Goal: Information Seeking & Learning: Learn about a topic

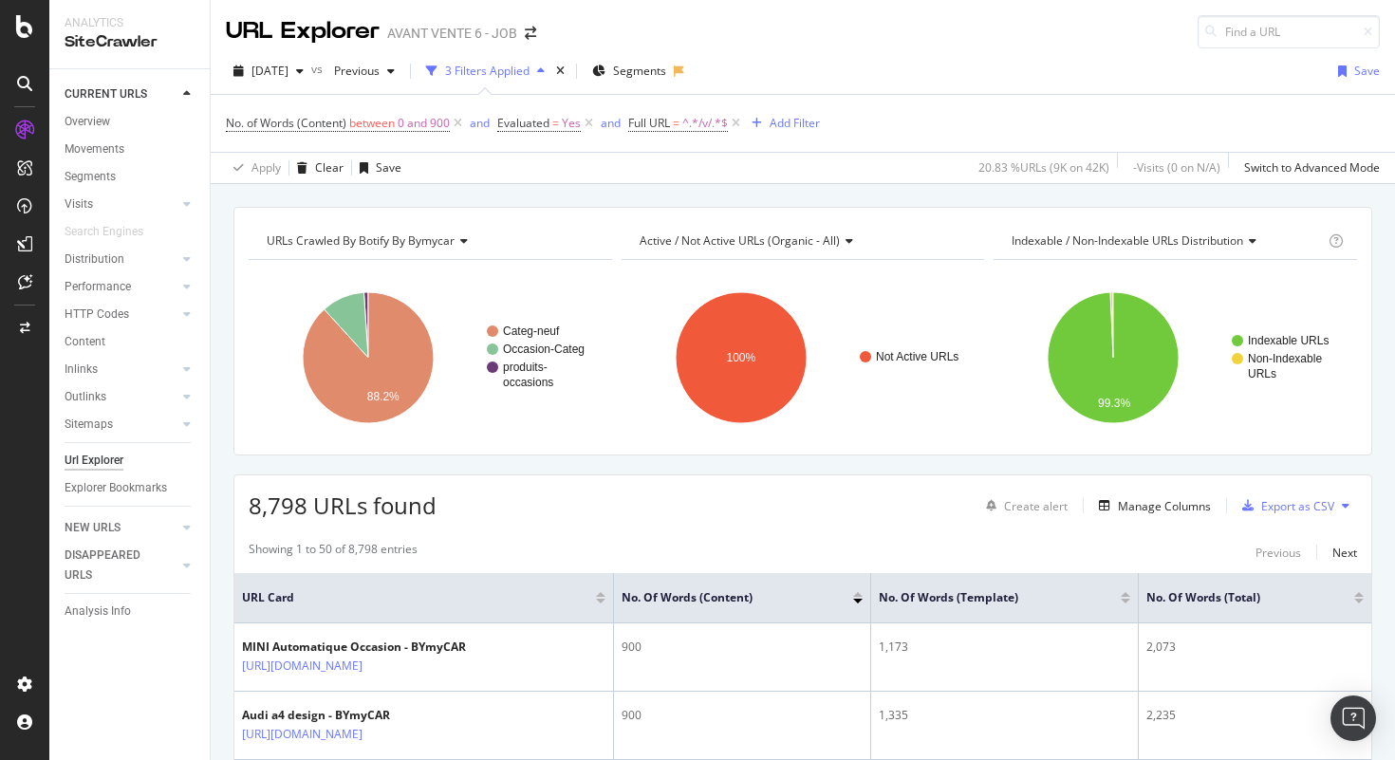
scroll to position [2055, 0]
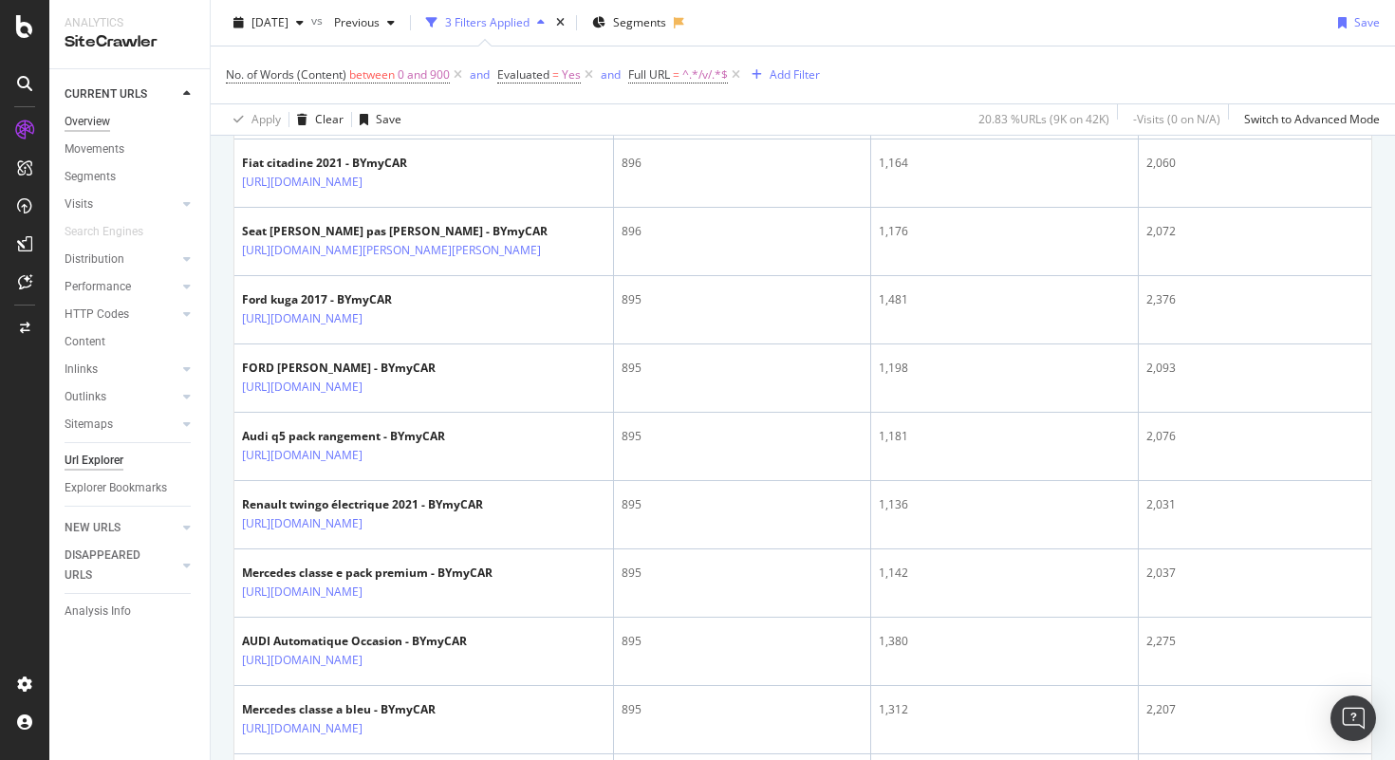
click at [109, 124] on div "Overview" at bounding box center [88, 122] width 46 height 20
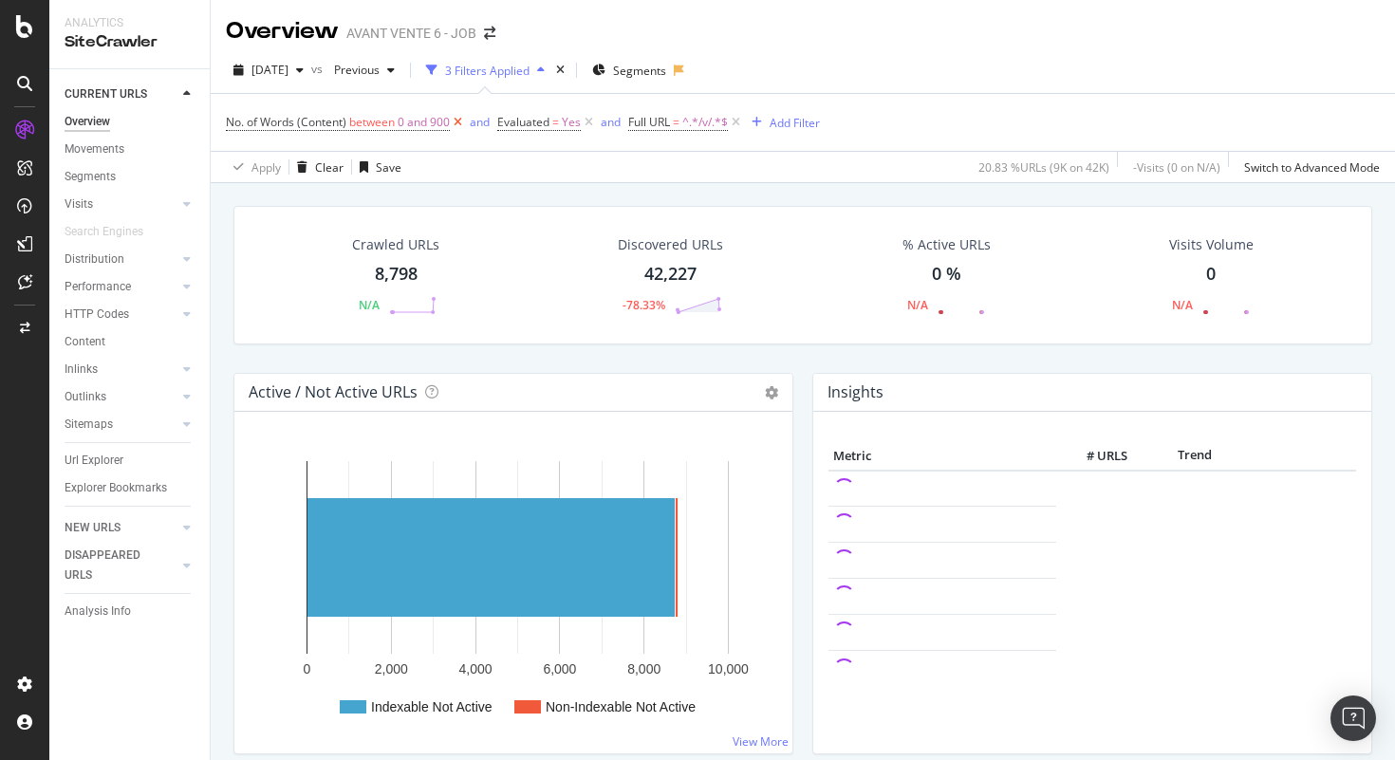
click at [458, 121] on icon at bounding box center [458, 122] width 16 height 19
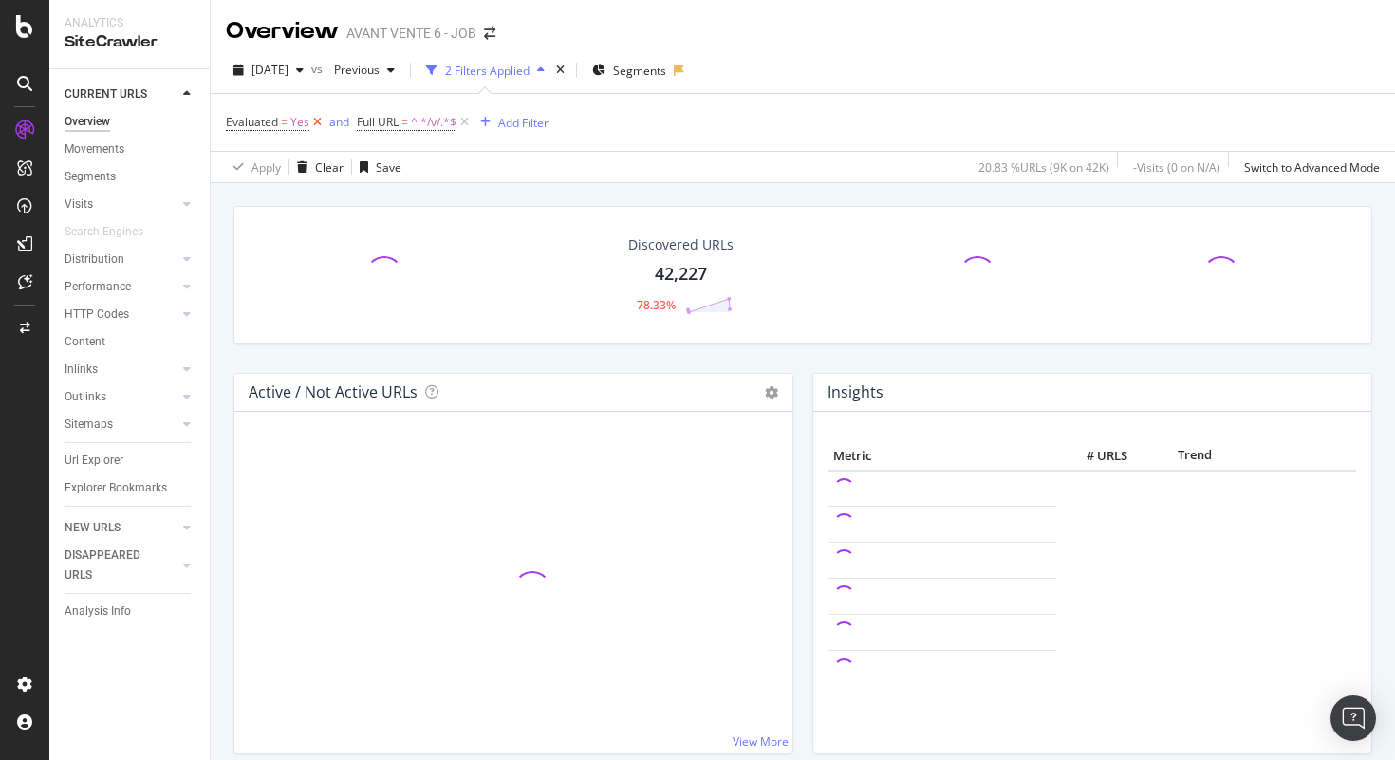
click at [458, 121] on icon at bounding box center [464, 122] width 16 height 19
click at [318, 121] on icon at bounding box center [317, 122] width 16 height 19
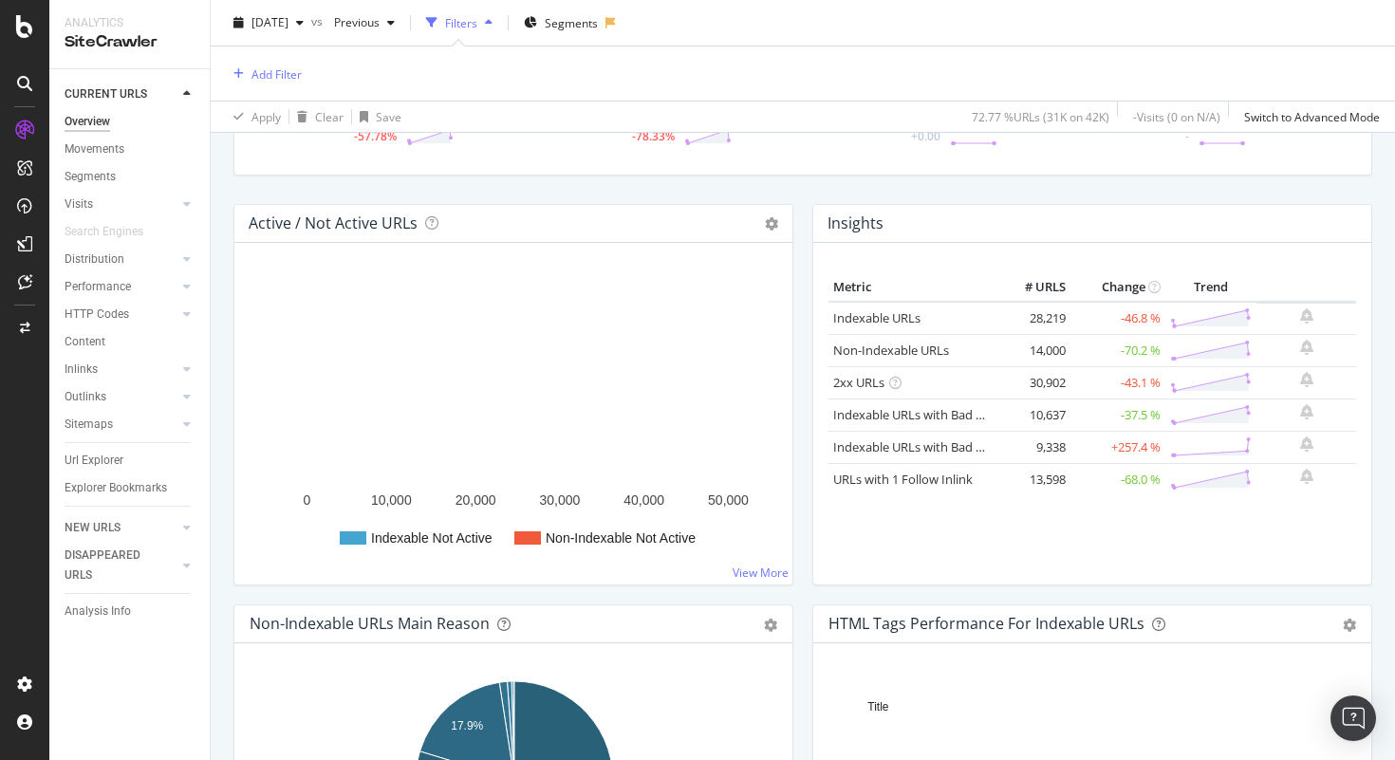
scroll to position [174, 0]
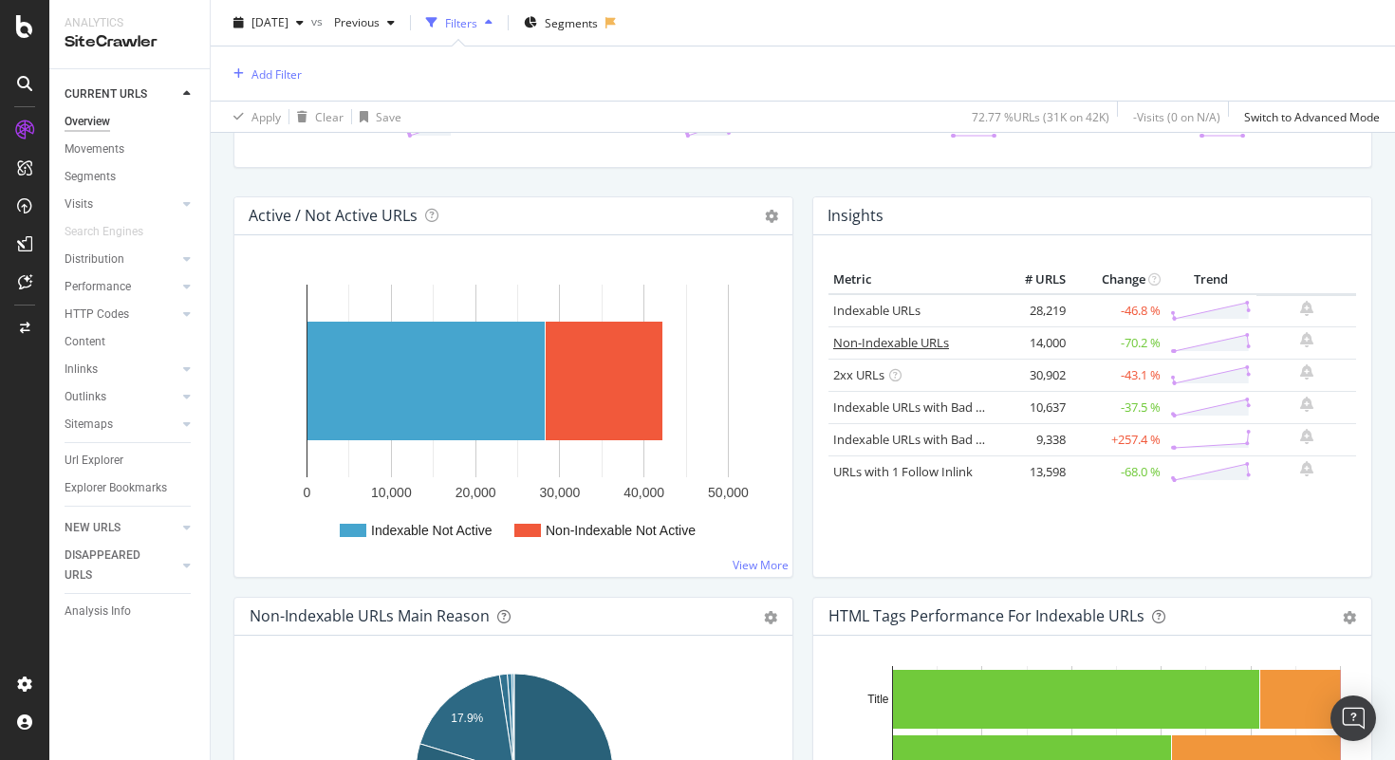
click at [919, 347] on link "Non-Indexable URLs" at bounding box center [891, 342] width 116 height 17
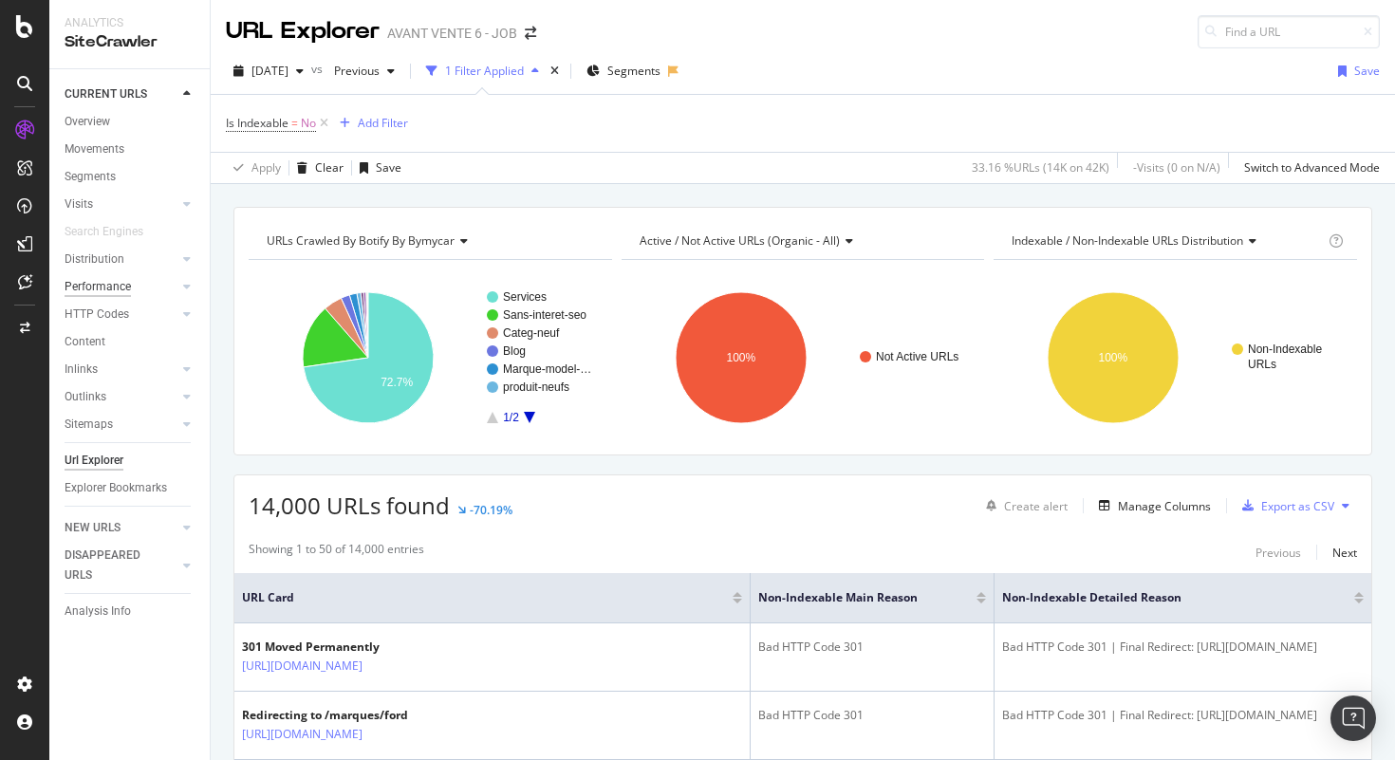
click at [103, 280] on div "Performance" at bounding box center [98, 287] width 66 height 20
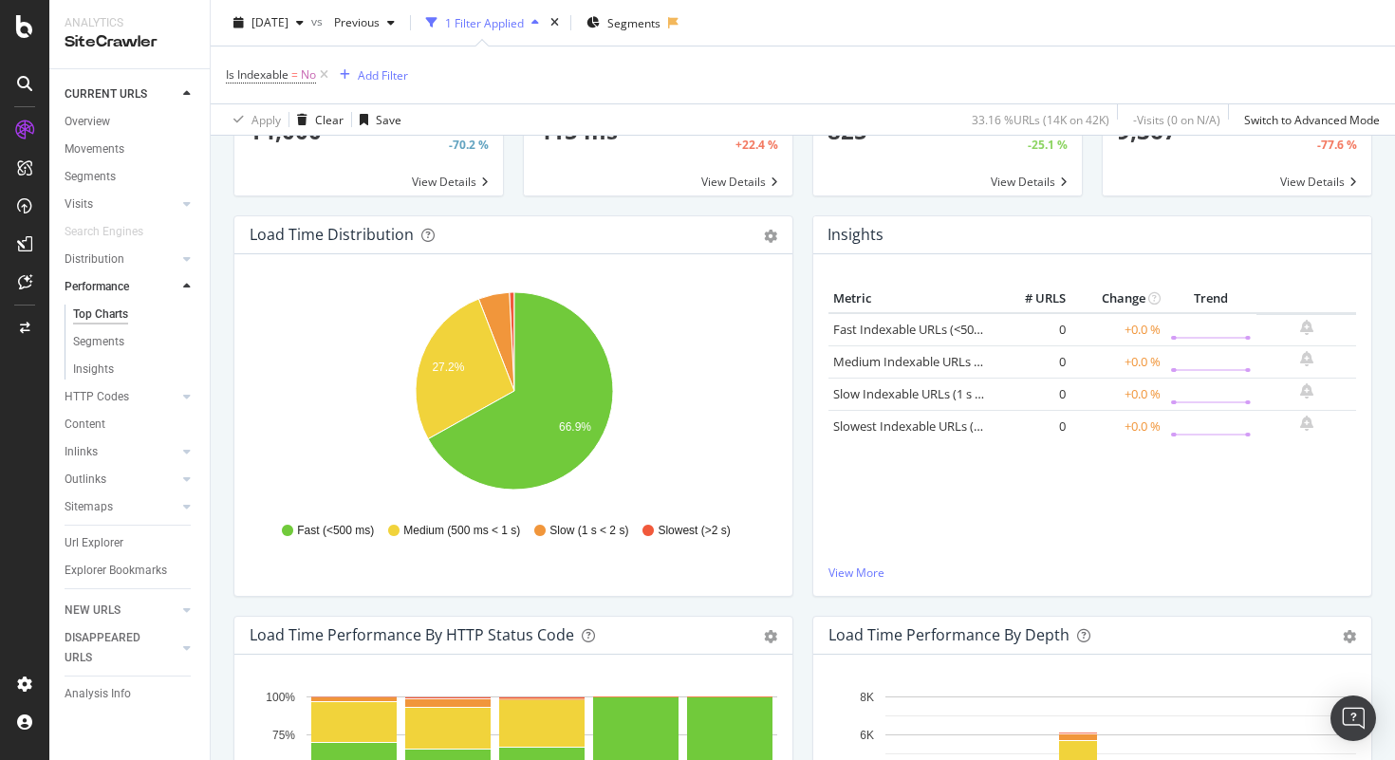
scroll to position [174, 0]
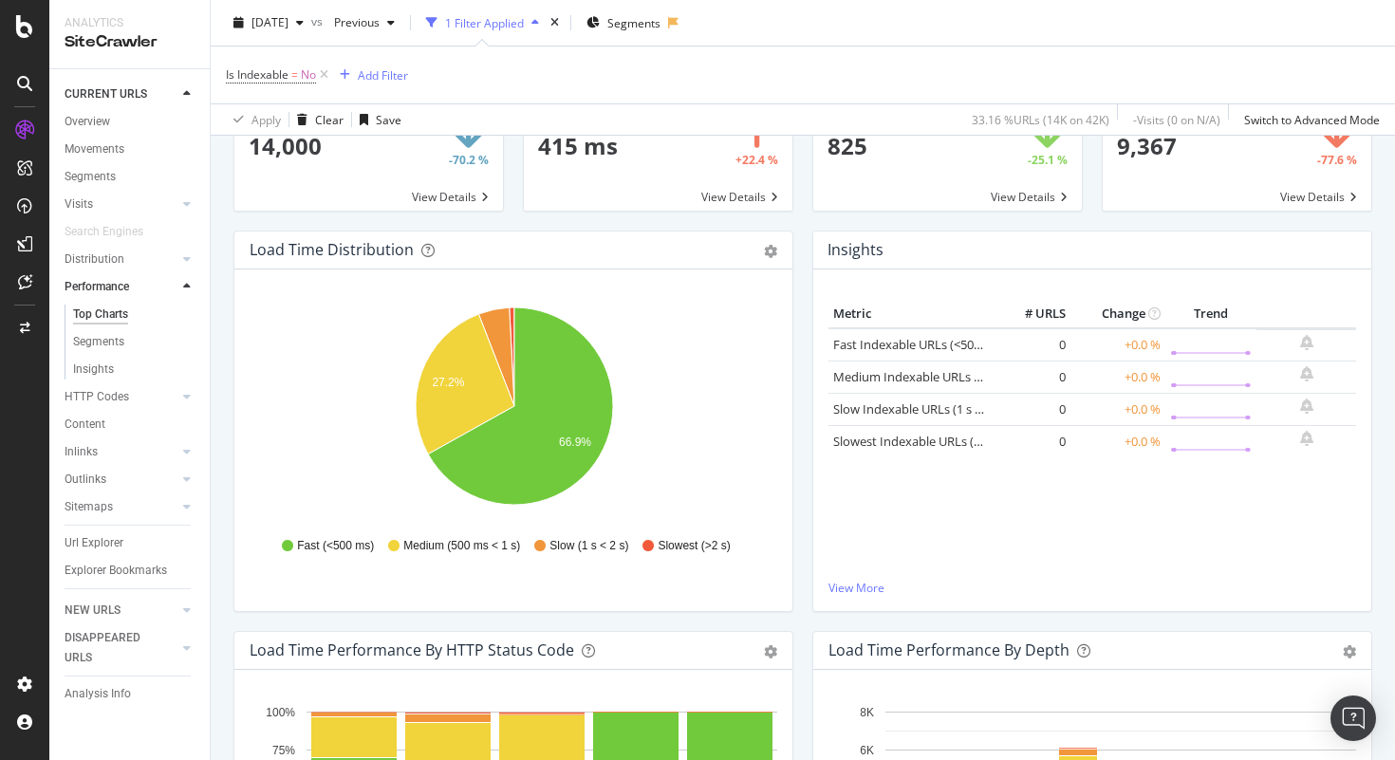
click at [846, 284] on div "Metric # URLS Change Trend Fast Indexable URLs (<500 ms) 0 +0.0 % Medium Indexa…" at bounding box center [1092, 440] width 558 height 342
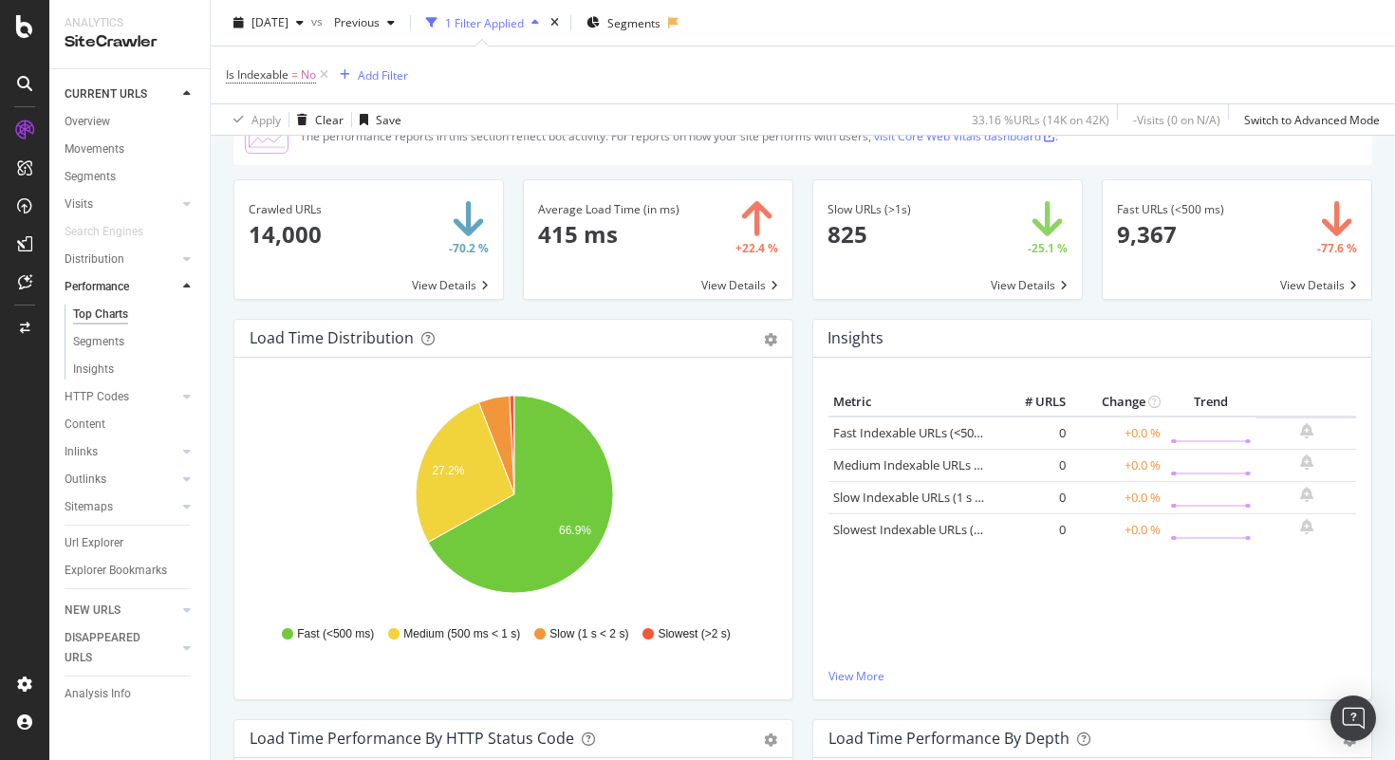
scroll to position [38, 0]
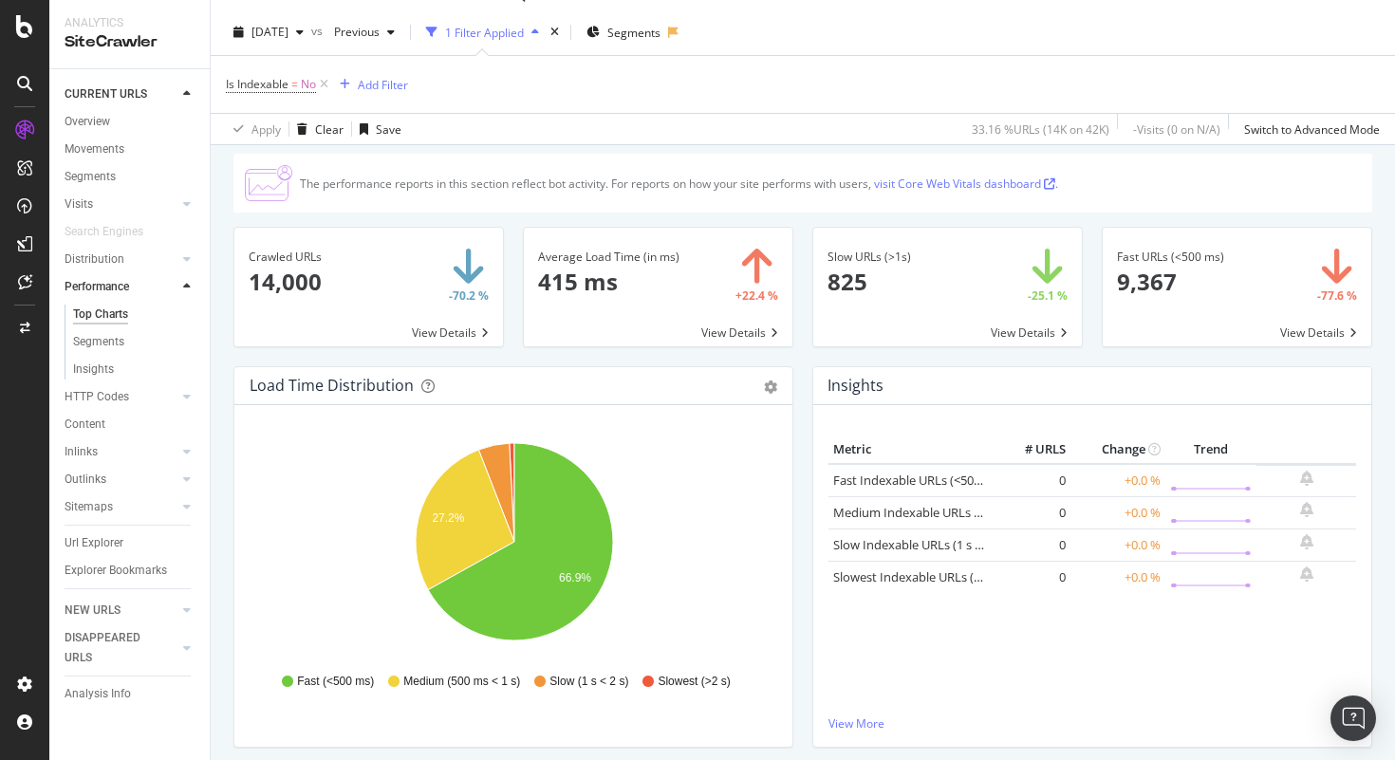
click at [411, 278] on span at bounding box center [368, 287] width 268 height 119
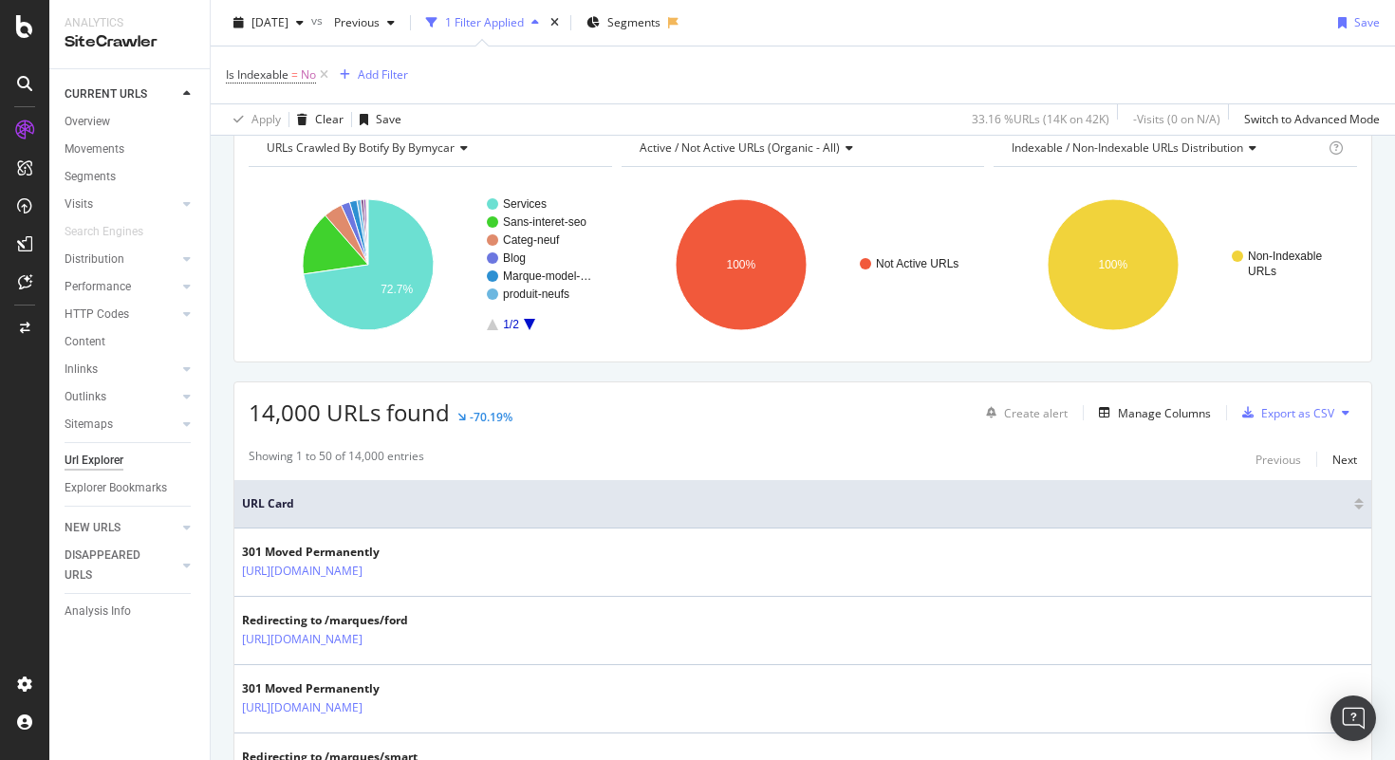
scroll to position [101, 0]
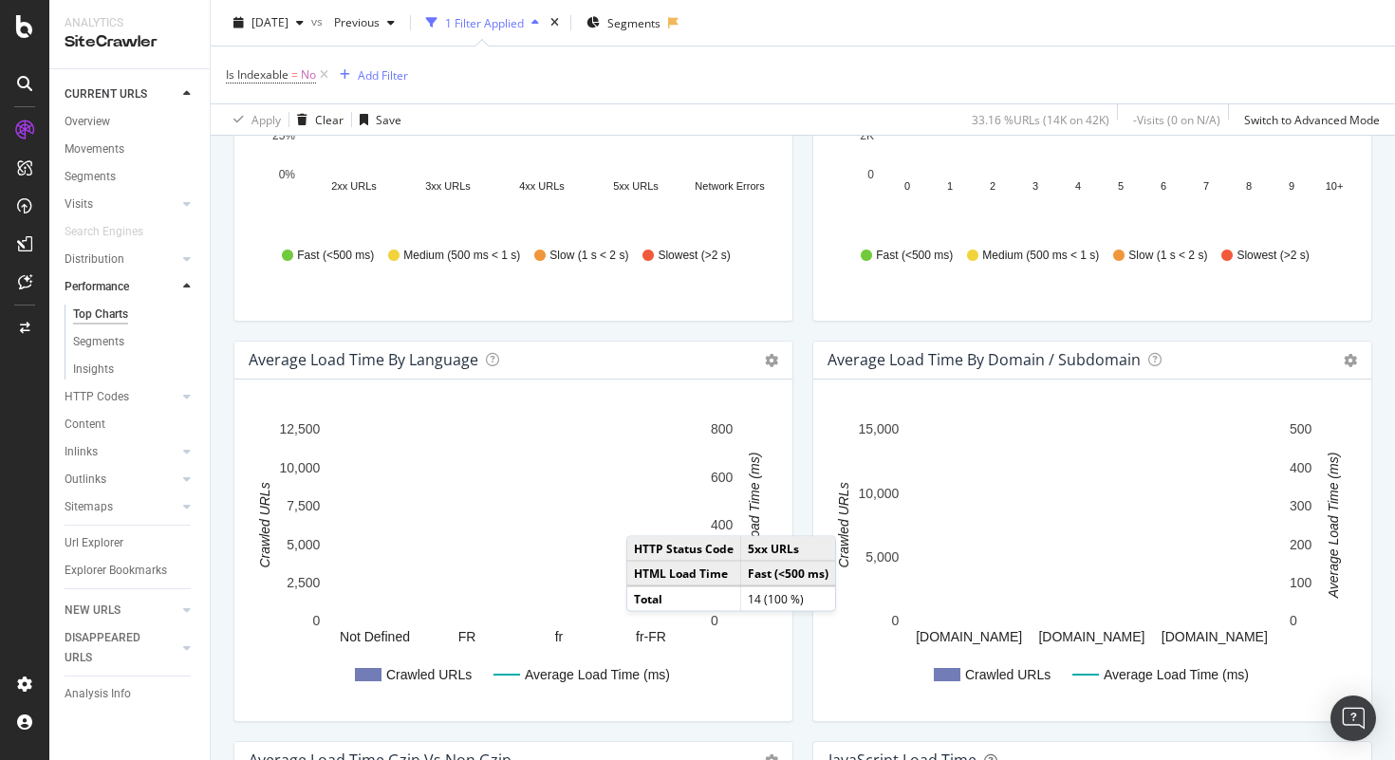
scroll to position [865, 0]
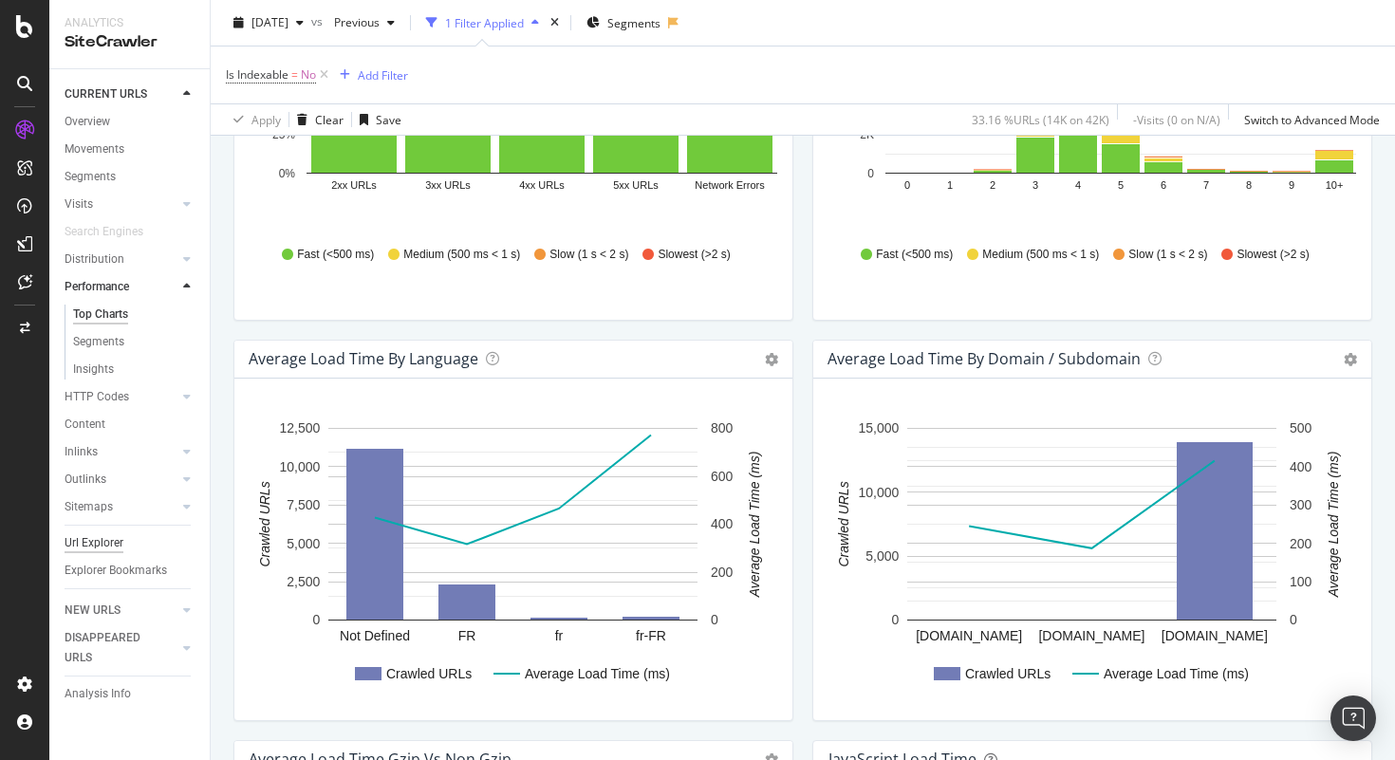
click at [119, 541] on div "Url Explorer" at bounding box center [94, 543] width 59 height 20
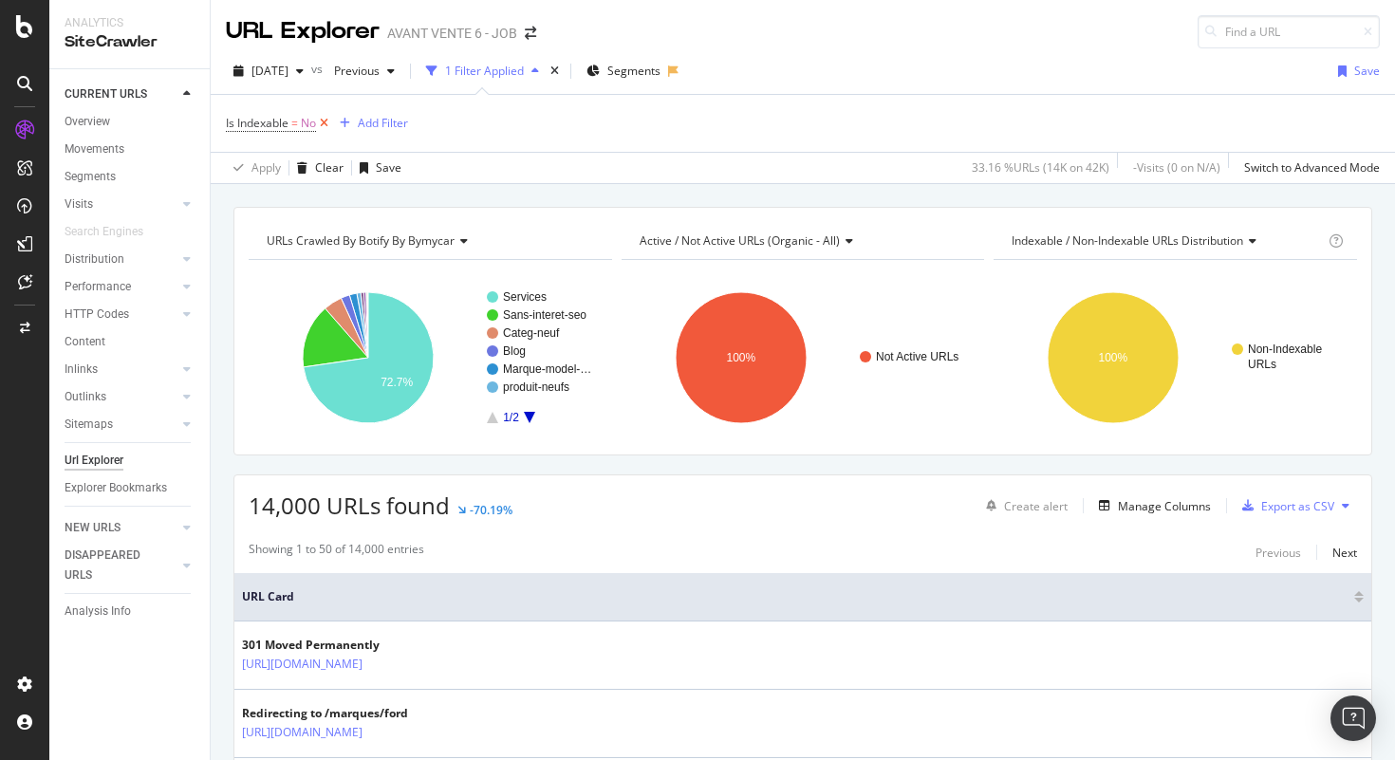
click at [329, 122] on icon at bounding box center [324, 123] width 16 height 19
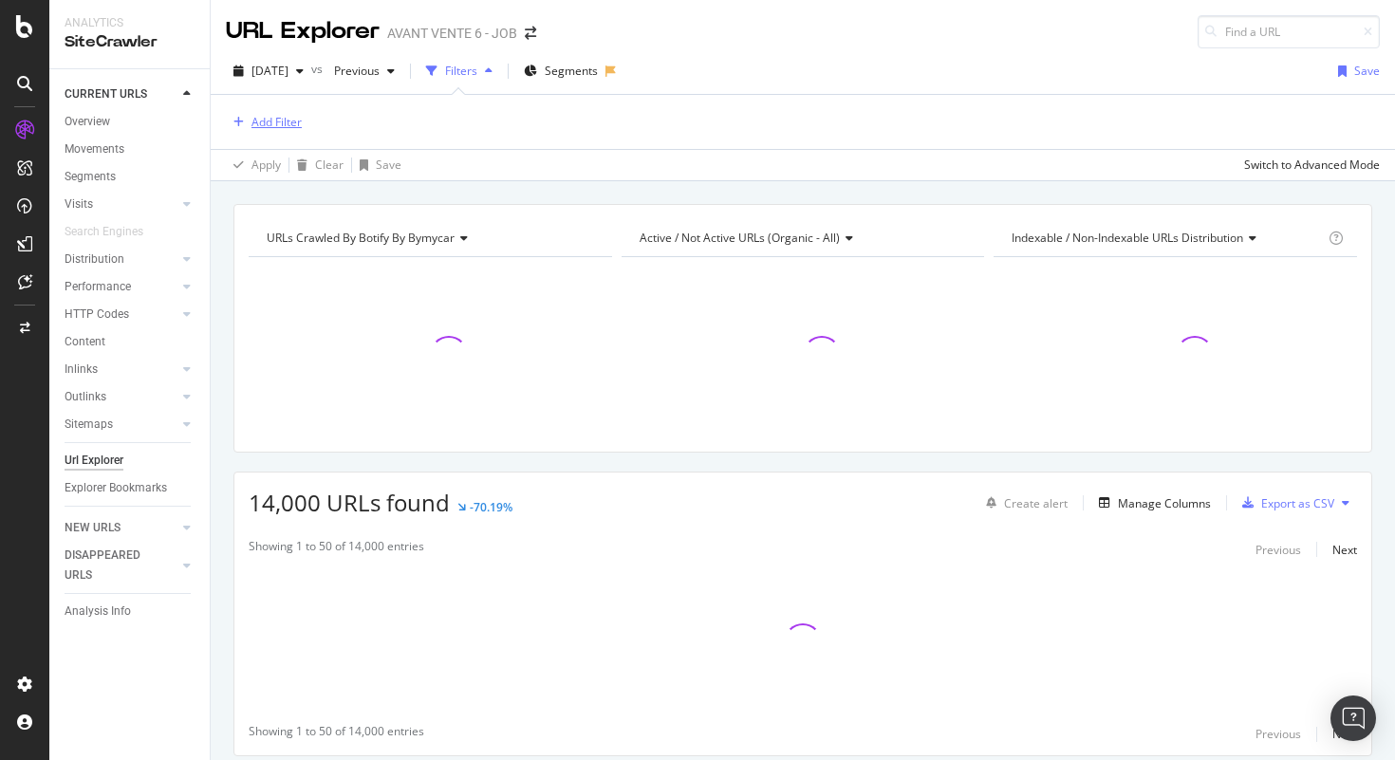
click at [259, 126] on div "Add Filter" at bounding box center [276, 122] width 50 height 16
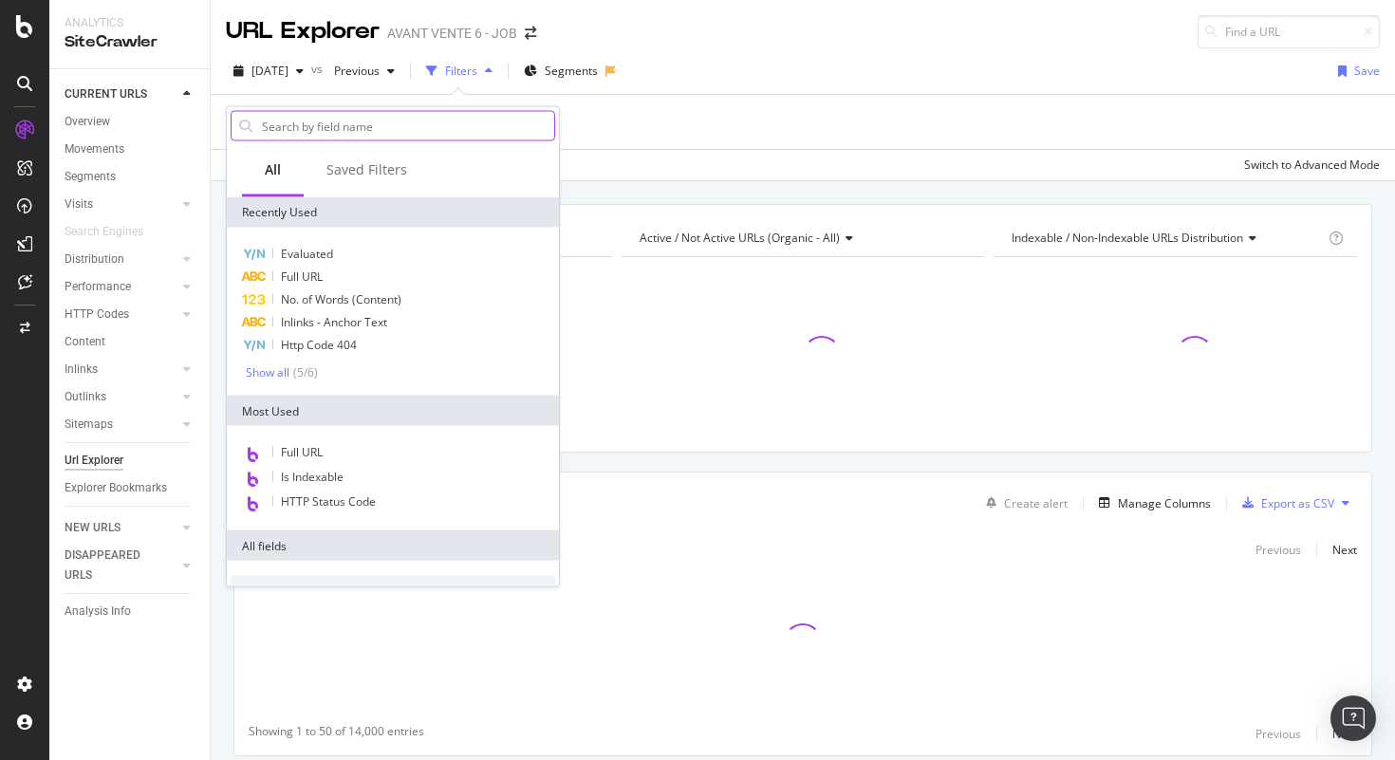
click at [320, 127] on input "text" at bounding box center [407, 126] width 294 height 28
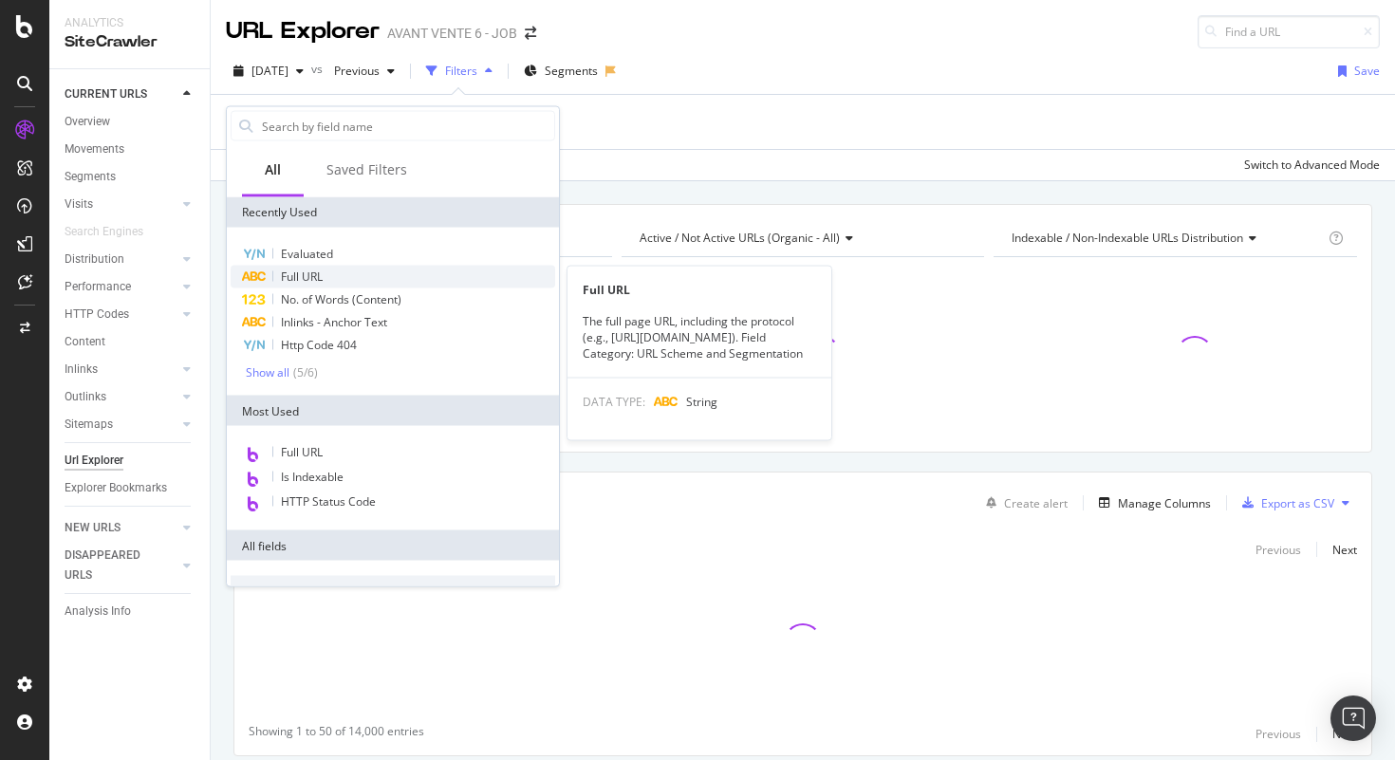
click at [305, 276] on span "Full URL" at bounding box center [302, 276] width 42 height 16
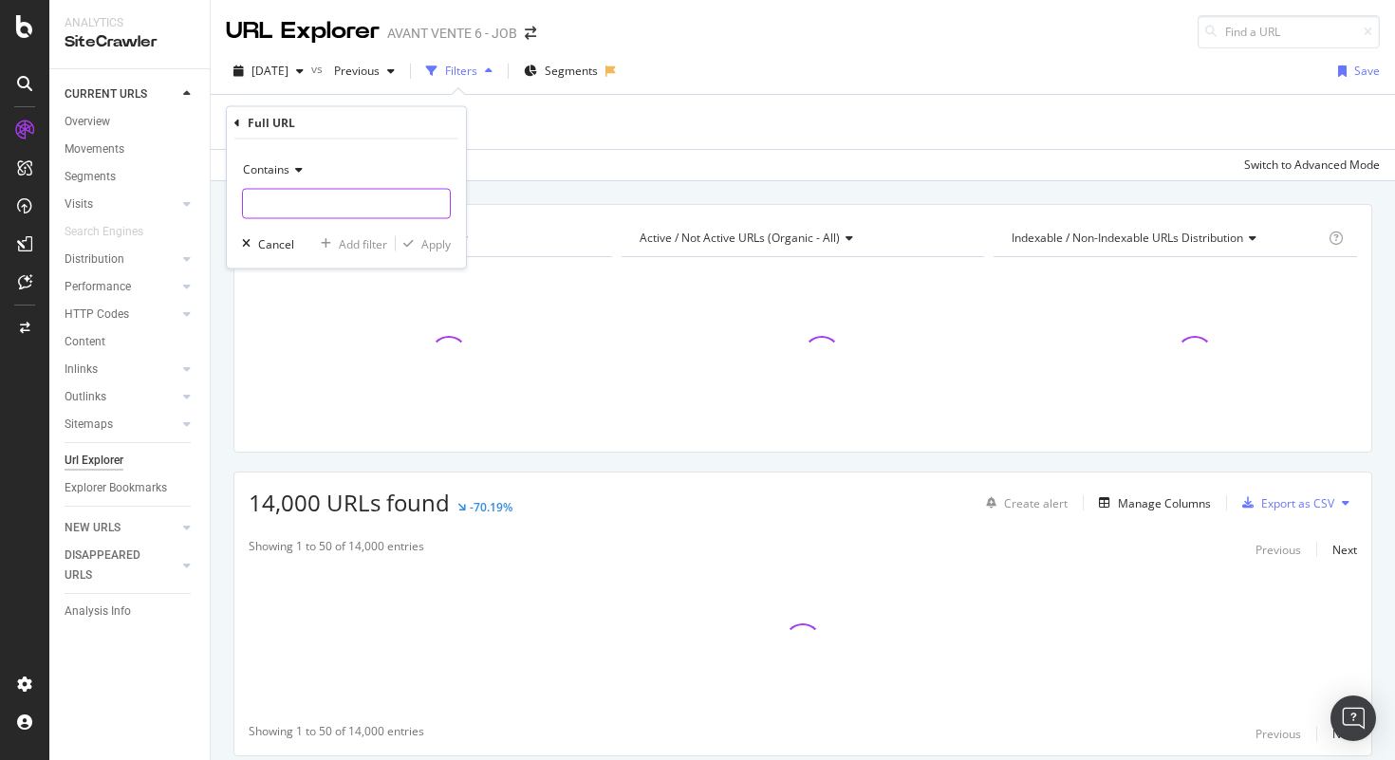
click at [319, 200] on input "text" at bounding box center [346, 204] width 207 height 30
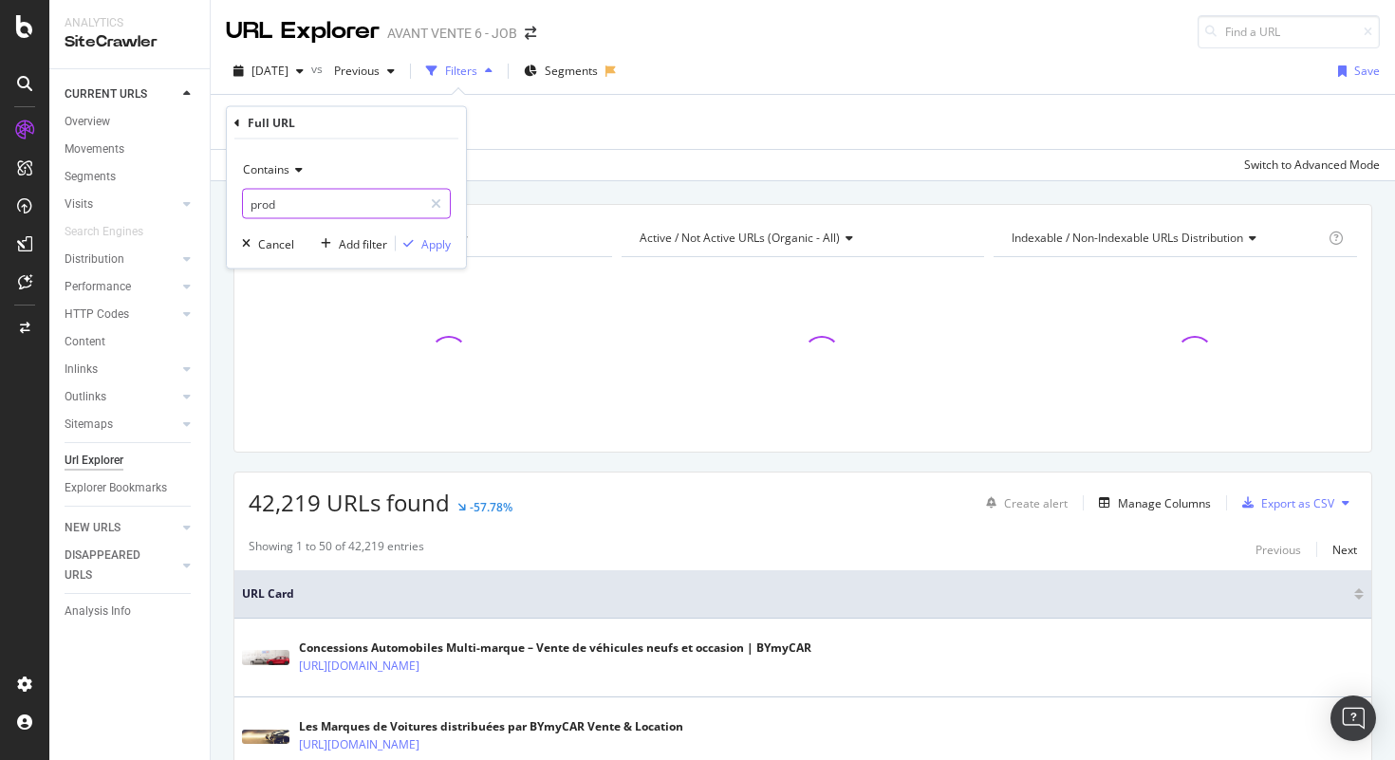
type input "prod"
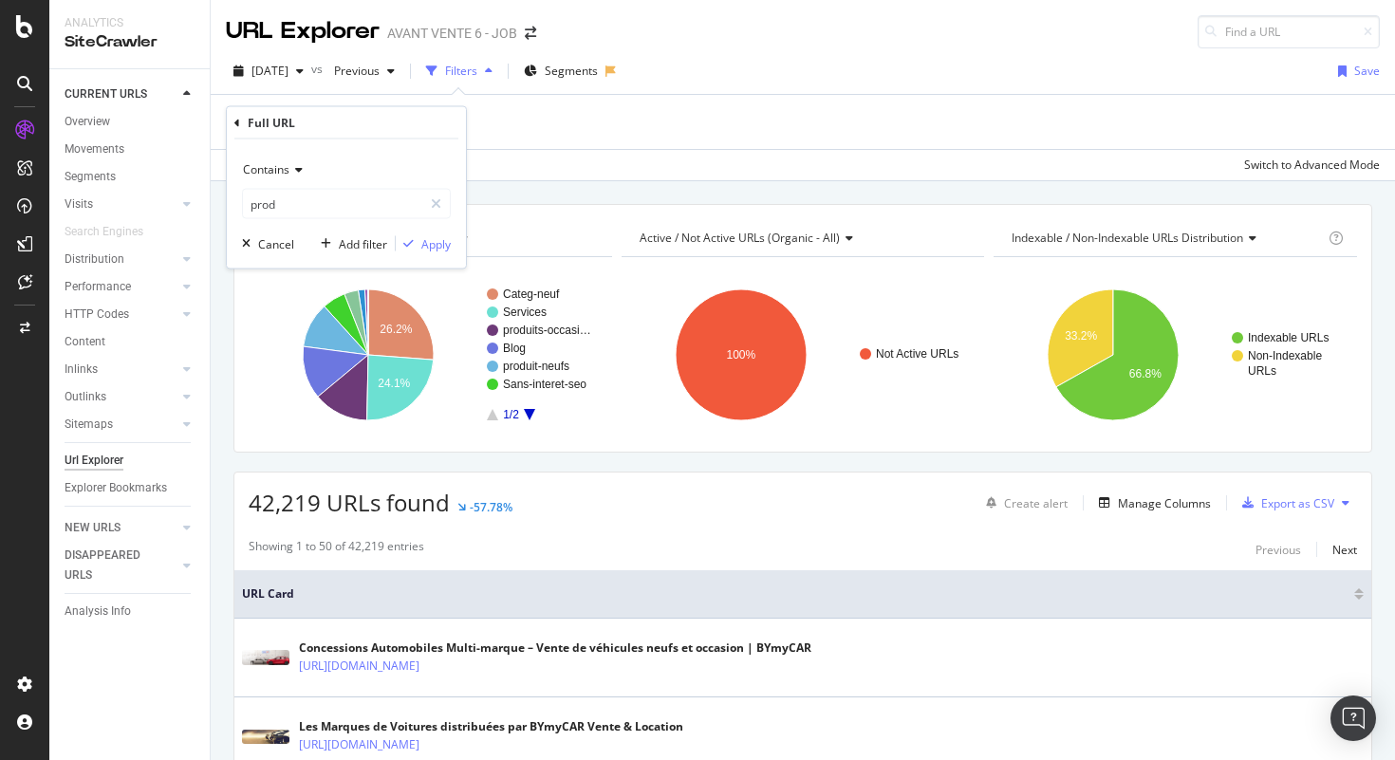
click at [453, 245] on div "Contains prod Cancel Add filter Apply" at bounding box center [346, 203] width 239 height 129
click at [436, 244] on div "Apply" at bounding box center [435, 243] width 29 height 16
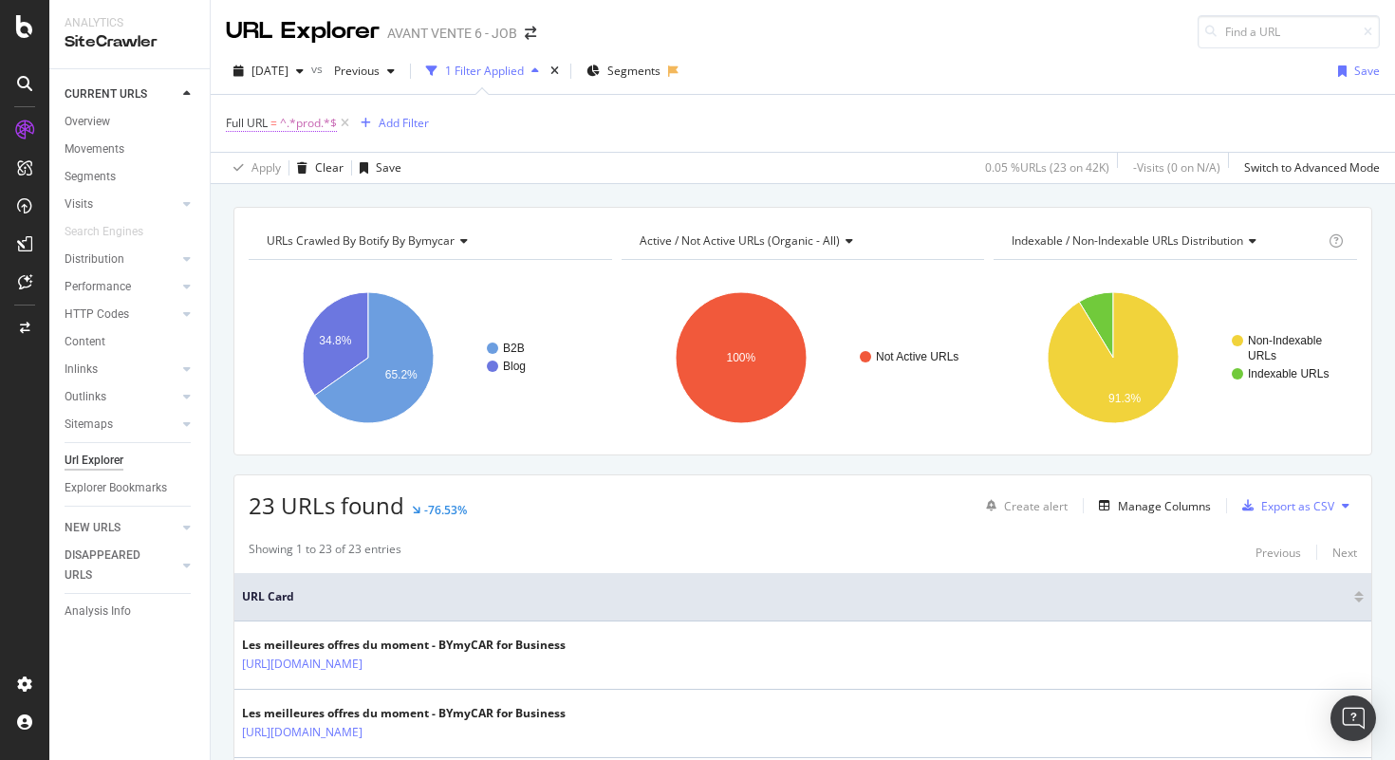
click at [309, 124] on span "^.*prod.*$" at bounding box center [308, 123] width 57 height 27
click at [339, 213] on input "prod" at bounding box center [332, 202] width 179 height 30
type input "prod.bymycar.fr"
click at [435, 242] on div "Apply" at bounding box center [435, 242] width 29 height 16
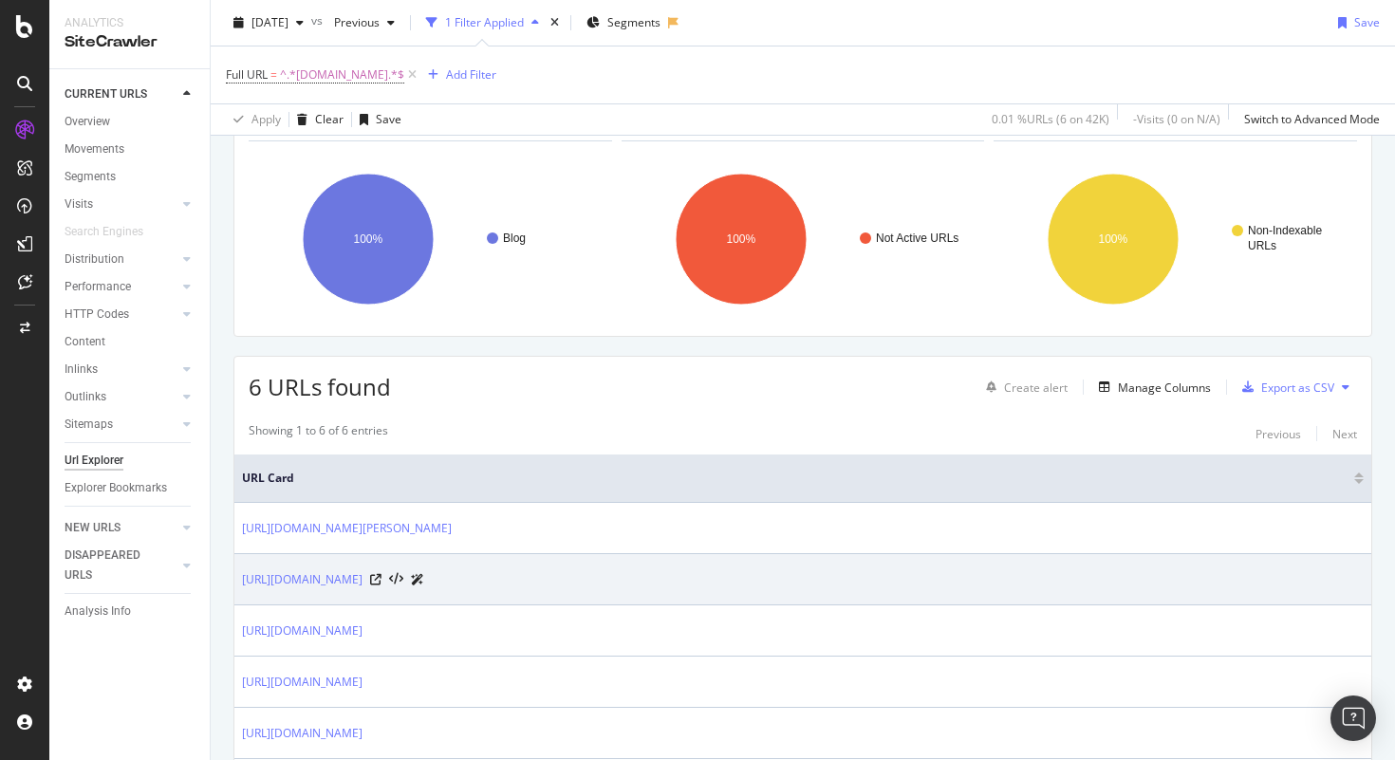
scroll to position [120, 0]
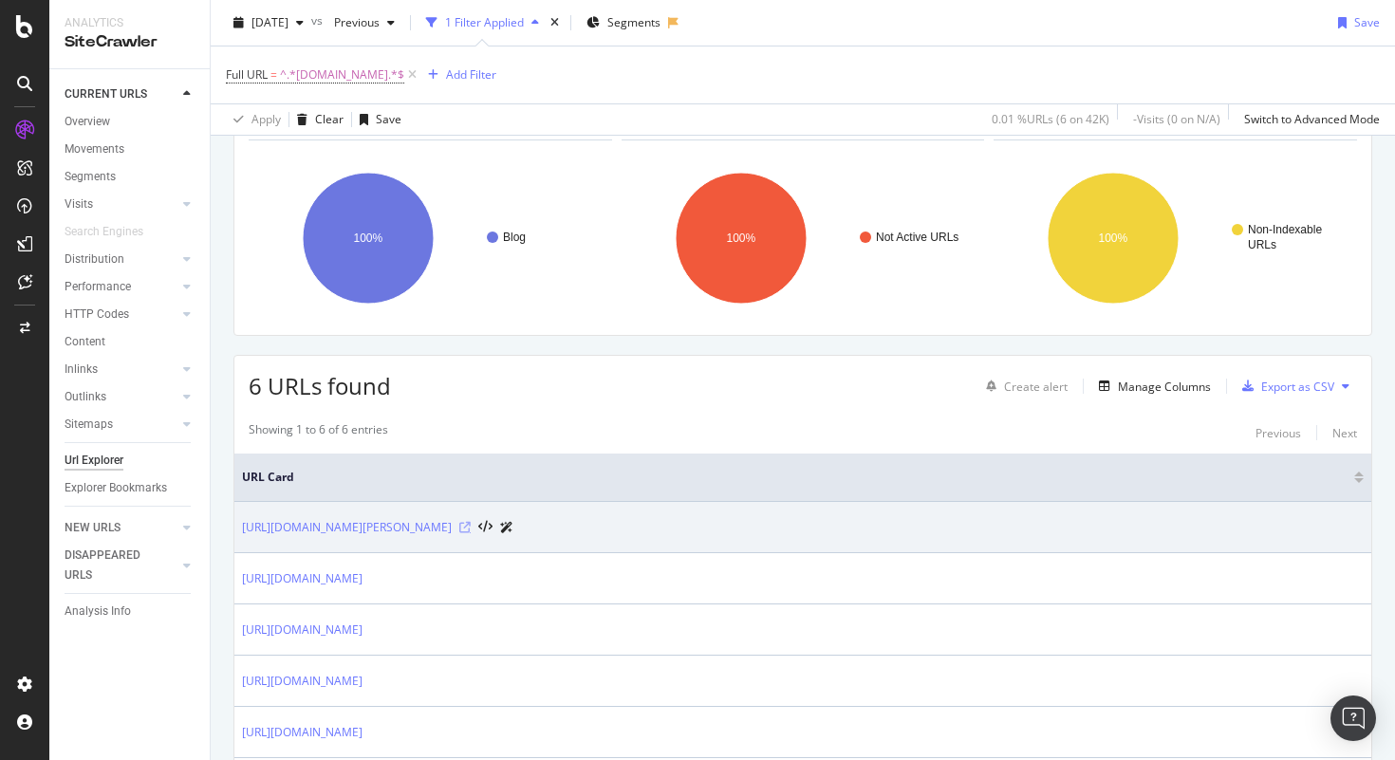
click at [471, 527] on icon at bounding box center [464, 527] width 11 height 11
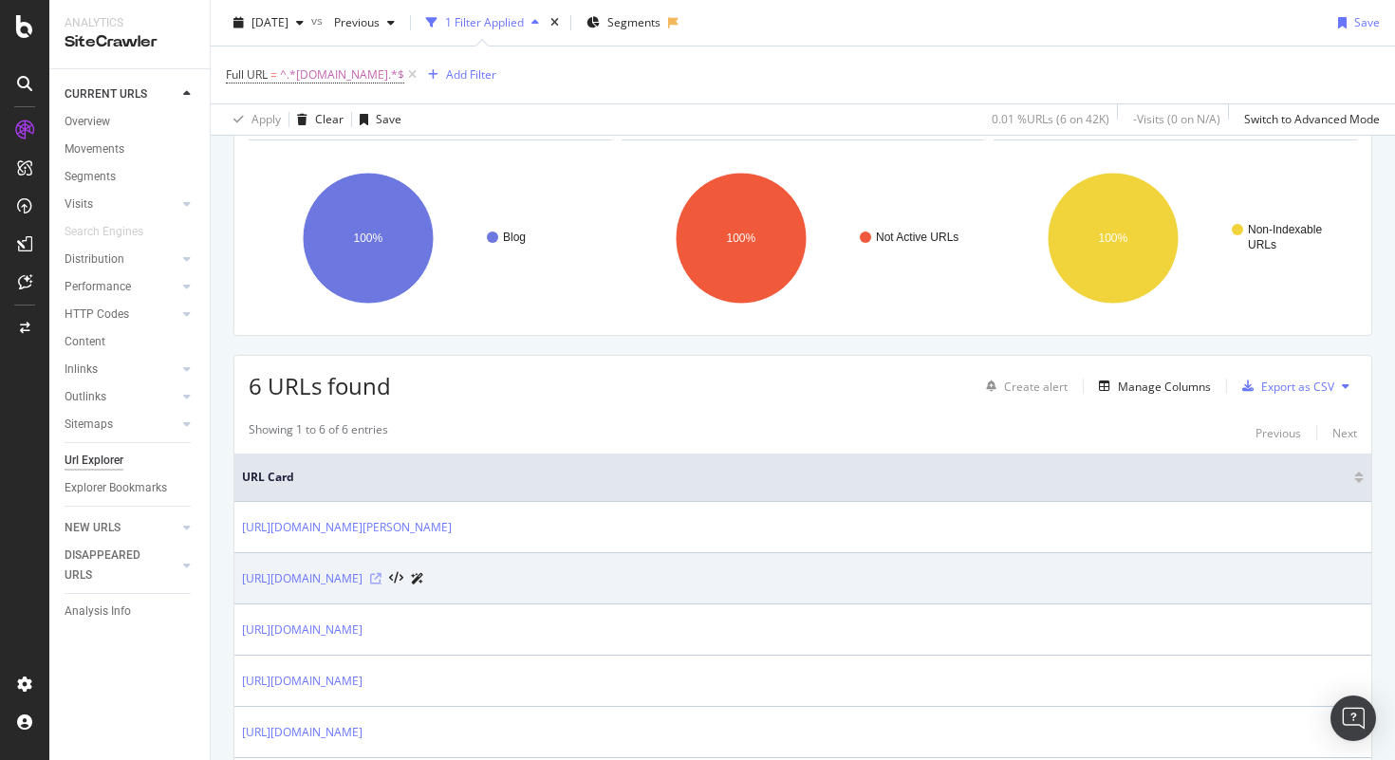
click at [381, 579] on icon at bounding box center [375, 578] width 11 height 11
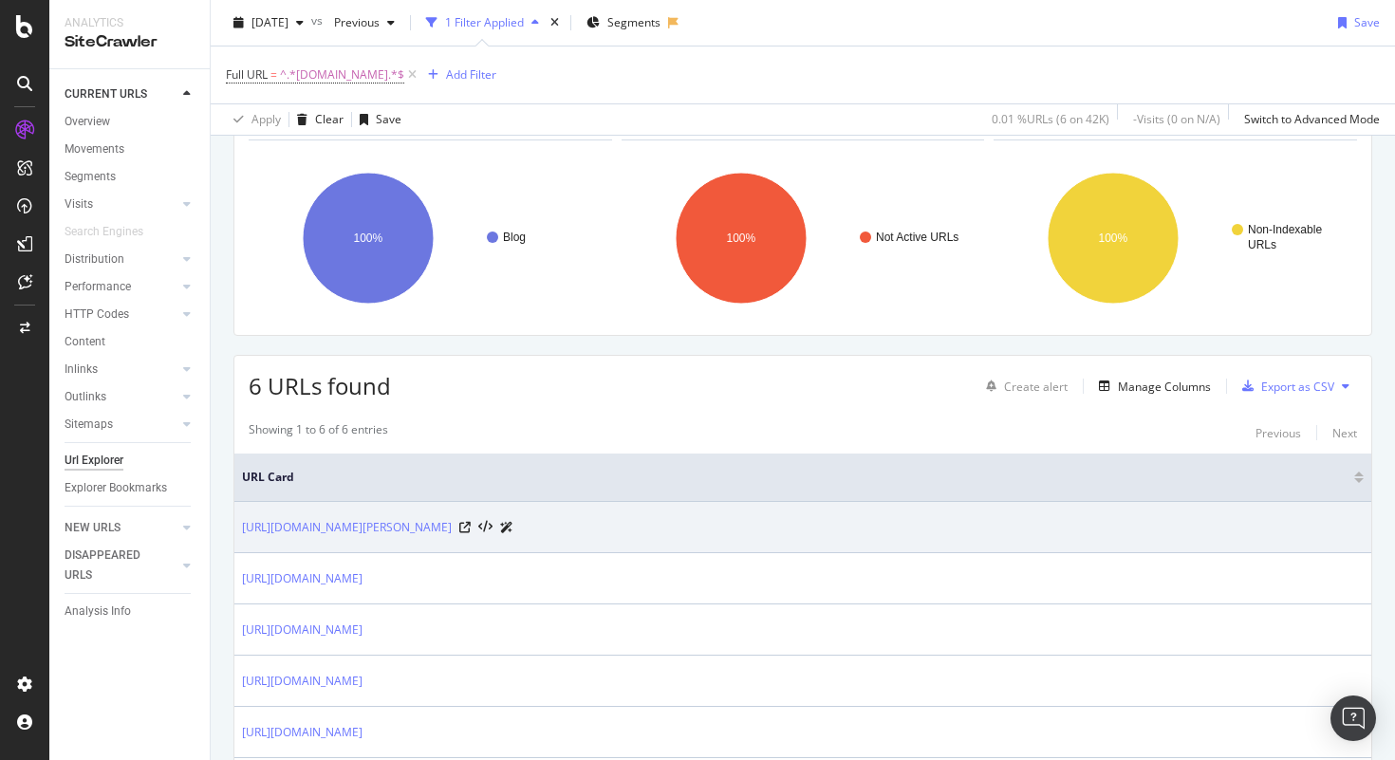
click at [769, 523] on div "https://prod.bymycar.fr/webzine/quelle-est-la-voiture-electrique-la-moins-chere/" at bounding box center [802, 527] width 1121 height 20
click at [513, 537] on div "https://prod.bymycar.fr/webzine/quelle-est-la-voiture-electrique-la-moins-chere/" at bounding box center [377, 527] width 271 height 20
click at [452, 530] on link "https://prod.bymycar.fr/webzine/quelle-est-la-voiture-electrique-la-moins-chere/" at bounding box center [347, 527] width 210 height 19
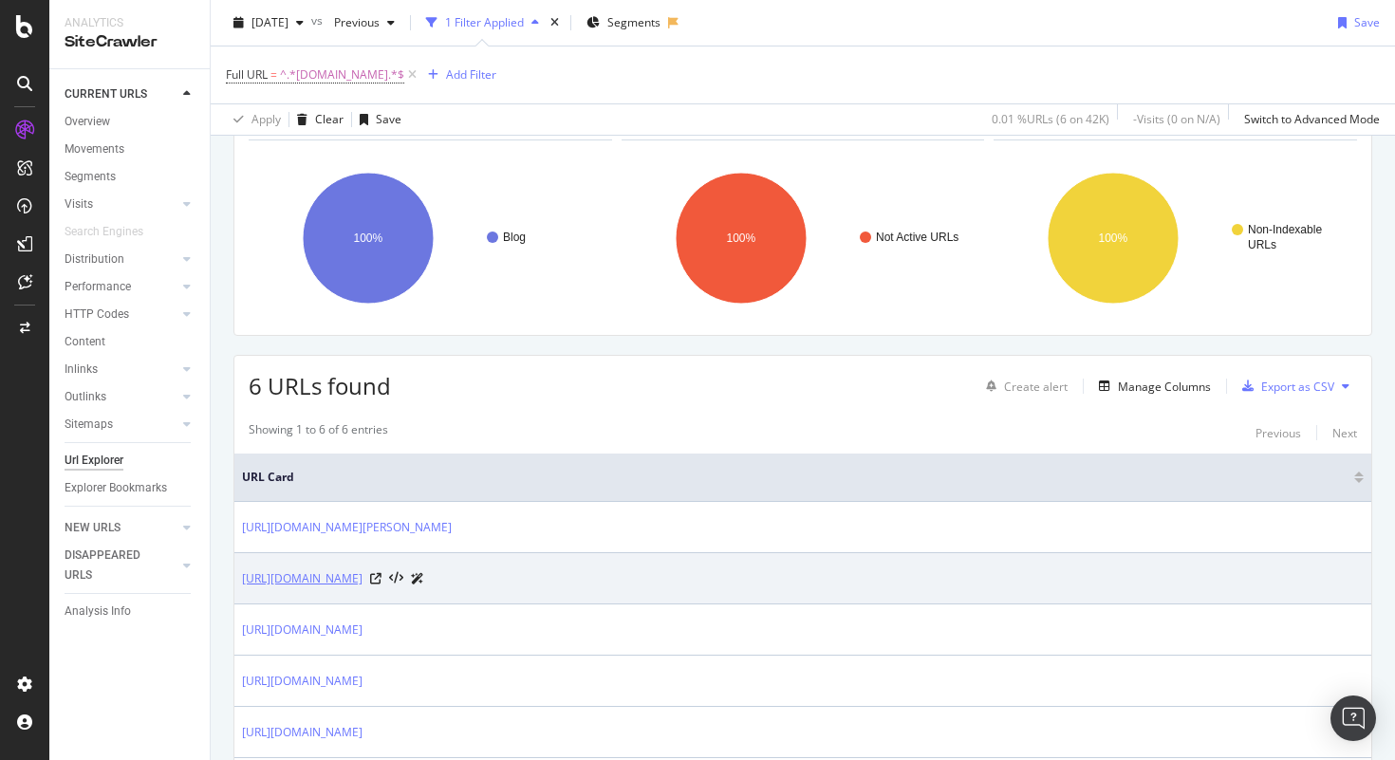
click at [362, 582] on link "[URL][DOMAIN_NAME]" at bounding box center [302, 578] width 120 height 19
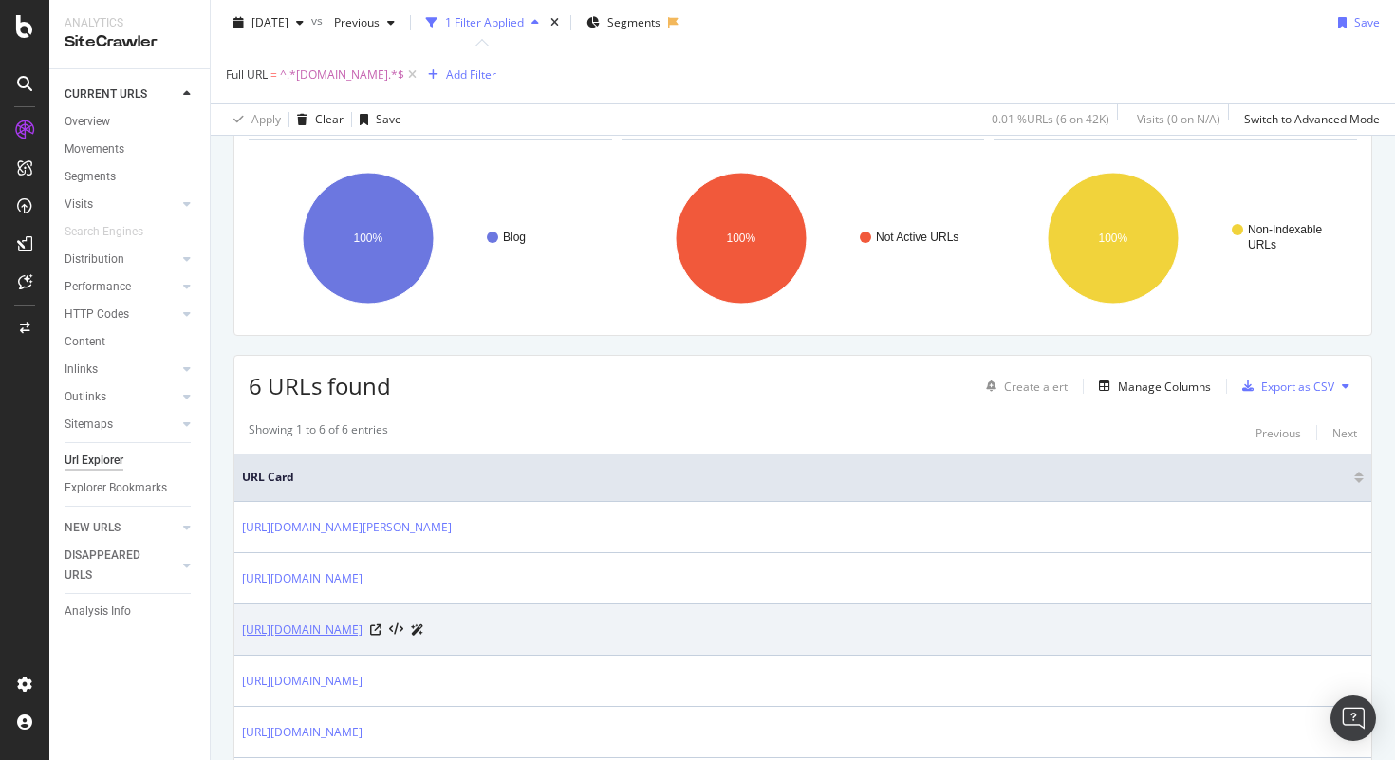
click at [362, 636] on link "https://prod.bymycar.fr/webzine/notre-guide-pour-vendre-sa-voiture-en-toute-ser…" at bounding box center [302, 629] width 120 height 19
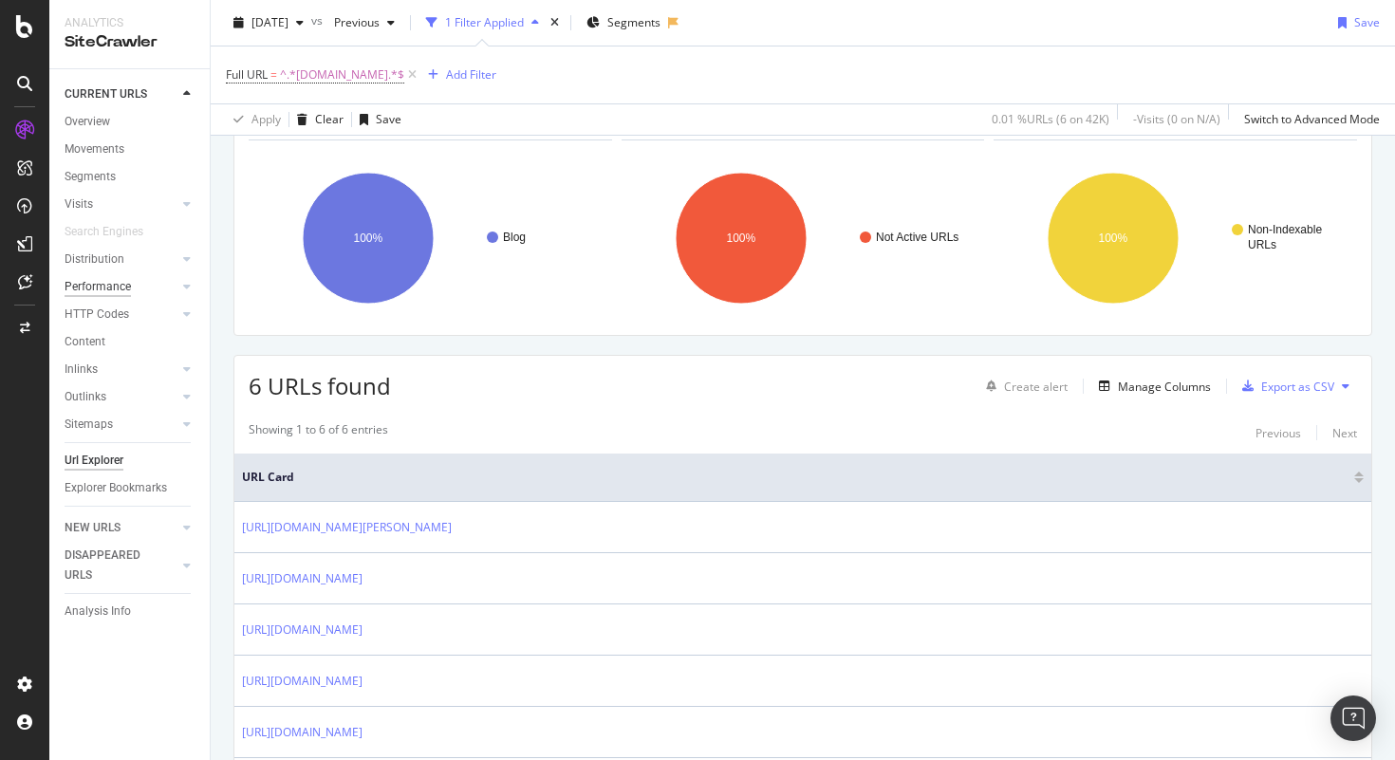
click at [120, 288] on div "Performance" at bounding box center [98, 287] width 66 height 20
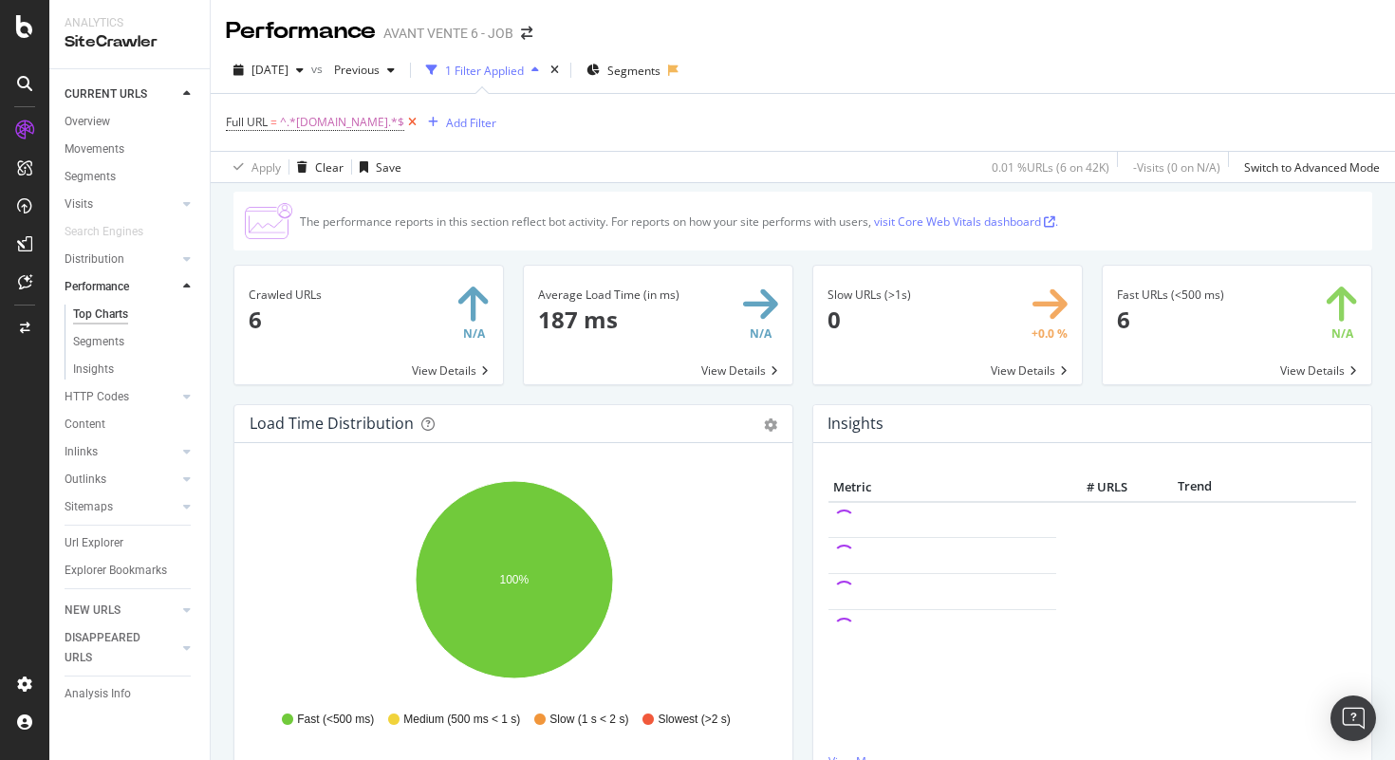
click at [407, 122] on icon at bounding box center [412, 122] width 16 height 19
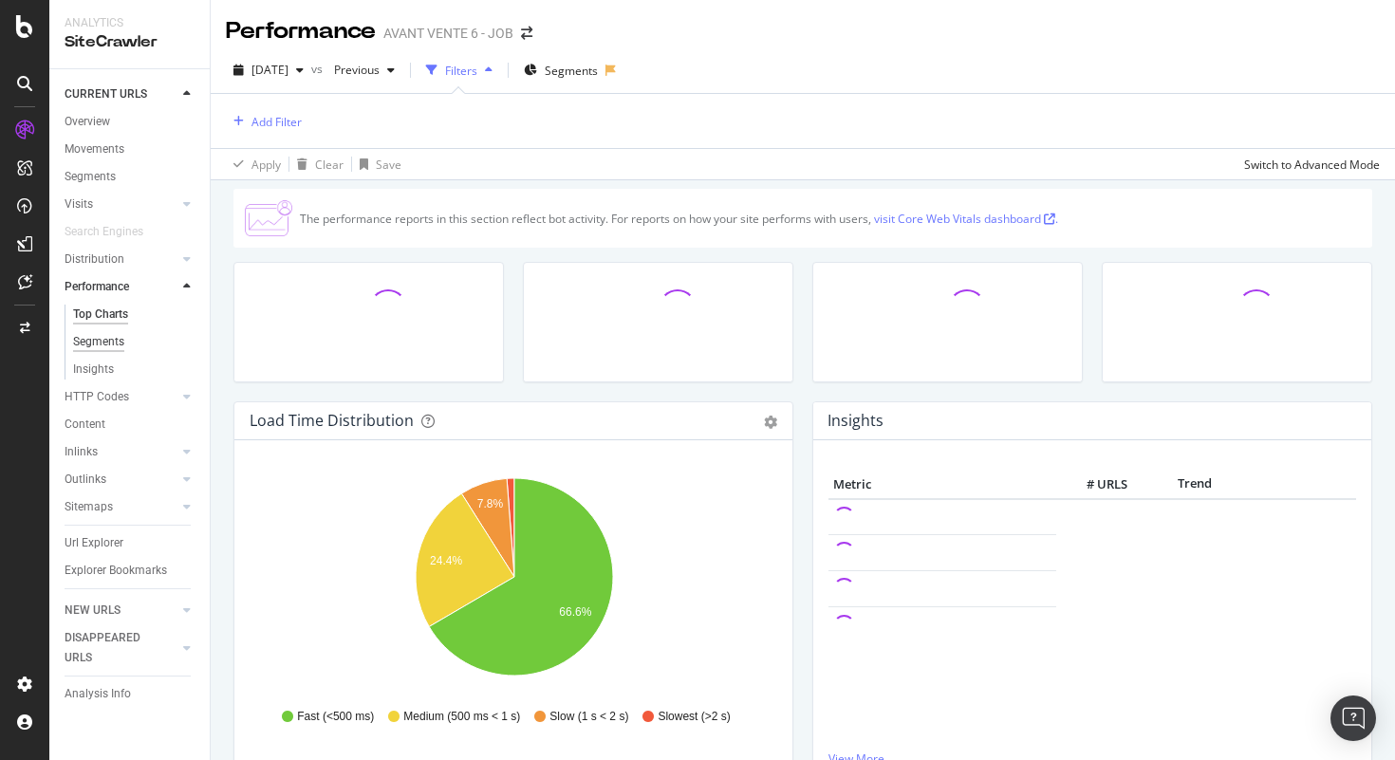
click at [108, 343] on div "Segments" at bounding box center [98, 342] width 51 height 20
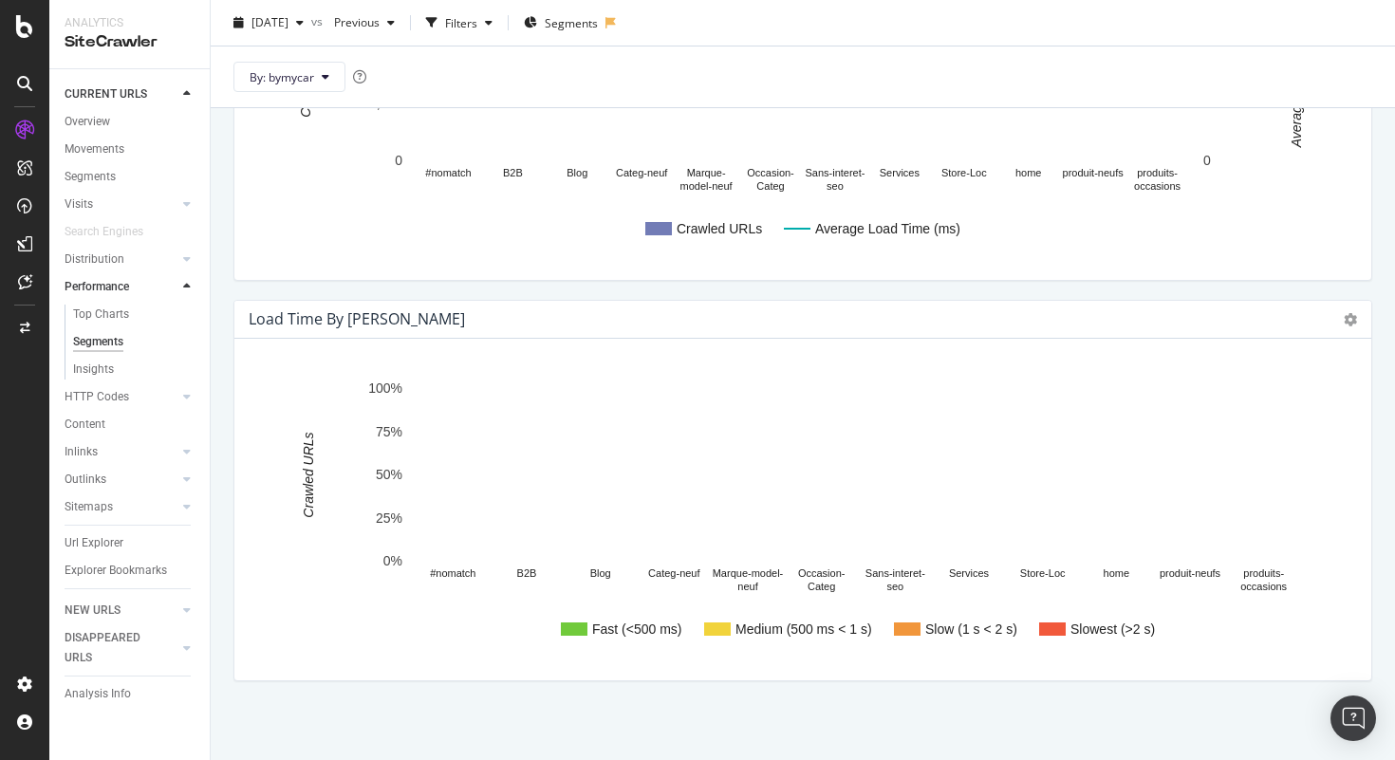
scroll to position [336, 0]
